Goal: Information Seeking & Learning: Learn about a topic

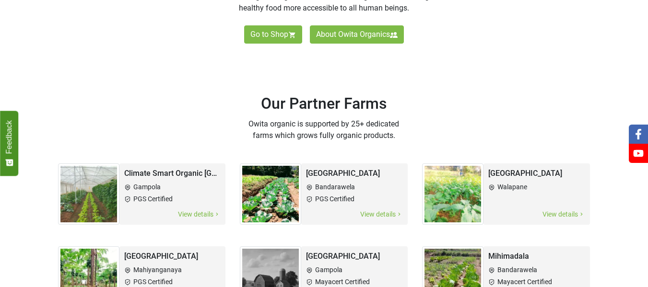
scroll to position [432, 0]
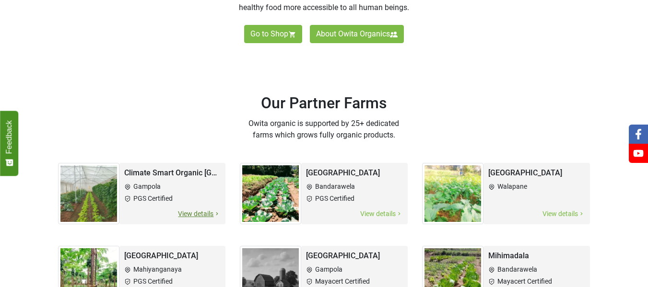
click at [198, 216] on span "View details" at bounding box center [198, 214] width 43 height 11
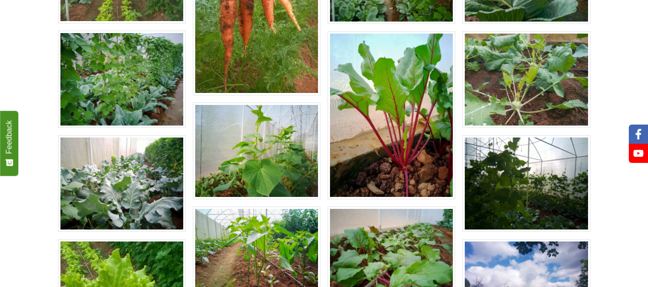
scroll to position [671, 0]
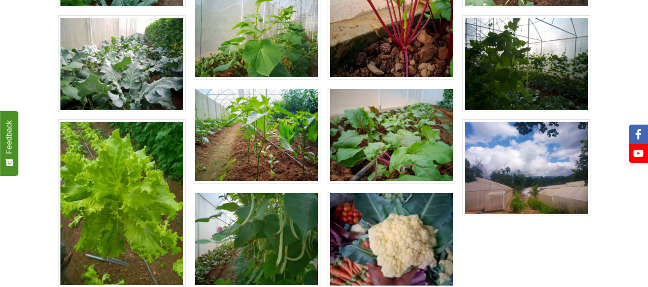
click at [555, 194] on img at bounding box center [526, 167] width 128 height 97
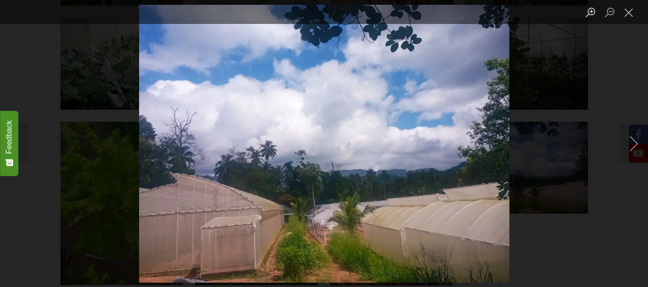
click at [16, 61] on div "Lightbox" at bounding box center [324, 143] width 648 height 287
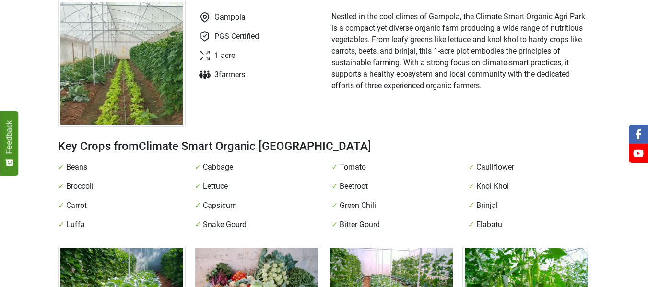
scroll to position [0, 0]
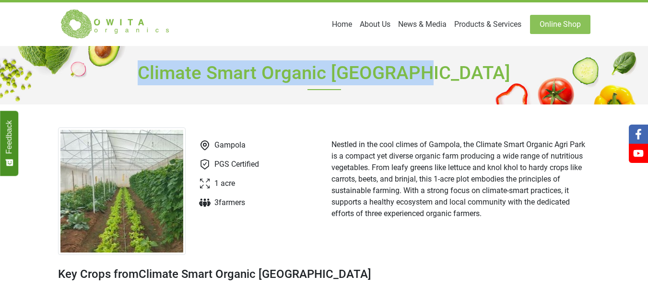
drag, startPoint x: 191, startPoint y: 75, endPoint x: 460, endPoint y: 81, distance: 269.1
click at [460, 81] on h1 "Climate Smart Organic [GEOGRAPHIC_DATA]" at bounding box center [324, 75] width 532 height 59
copy h1 "Climate Smart Organic [GEOGRAPHIC_DATA]"
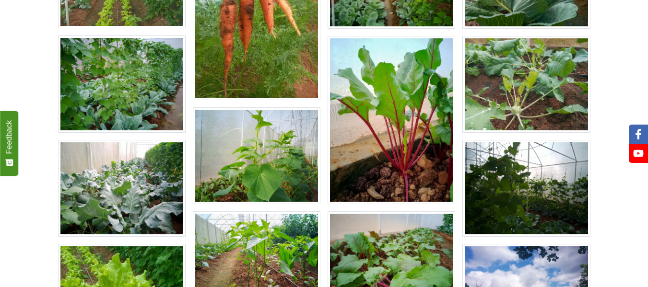
scroll to position [527, 0]
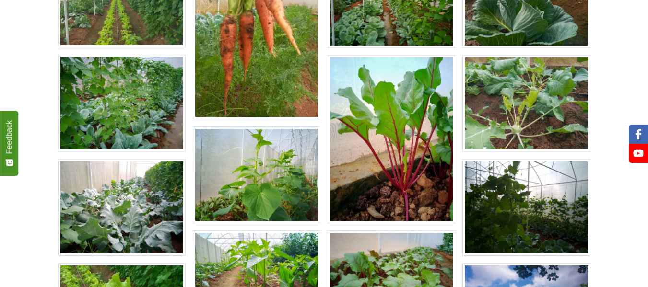
click at [527, 219] on img at bounding box center [526, 207] width 128 height 97
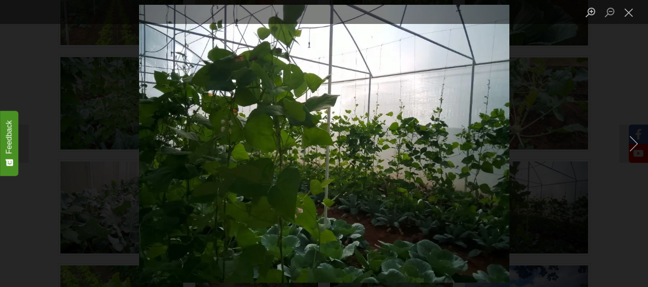
click at [611, 91] on div "Lightbox" at bounding box center [324, 143] width 648 height 287
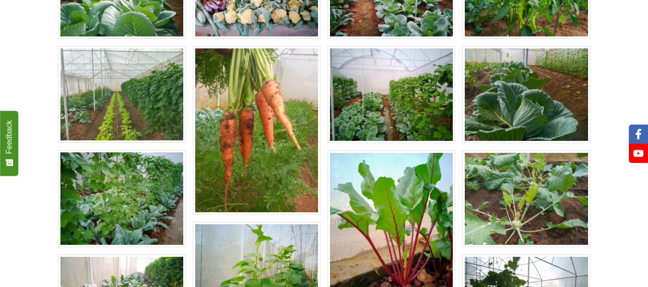
scroll to position [432, 0]
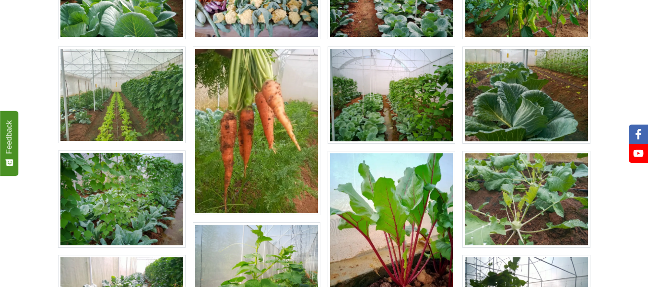
click at [401, 69] on img at bounding box center [392, 95] width 128 height 97
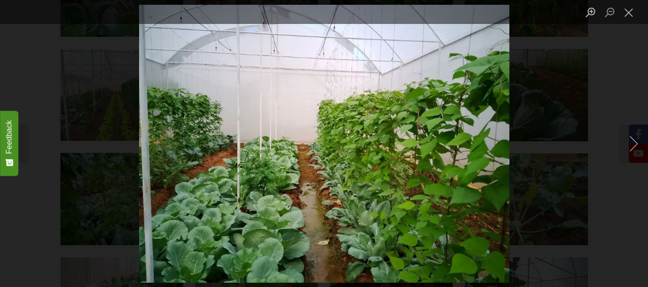
click at [0, 58] on div "Lightbox" at bounding box center [324, 143] width 648 height 287
